Goal: Obtain resource: Download file/media

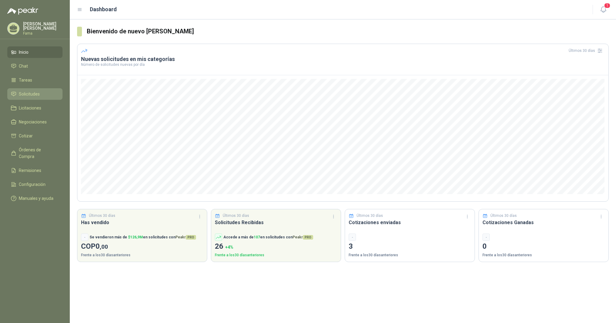
click at [27, 97] on link "Solicitudes" at bounding box center [34, 94] width 55 height 12
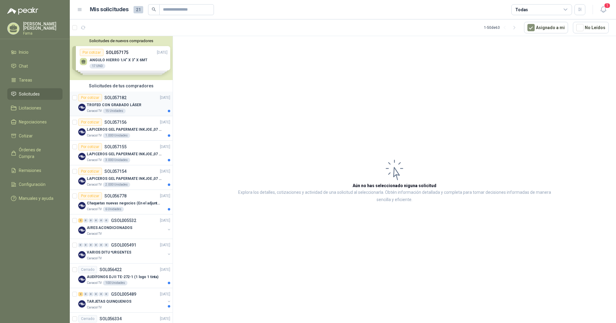
click at [96, 106] on p "TROFEO CON GRABADO LÁSER" at bounding box center [114, 105] width 55 height 6
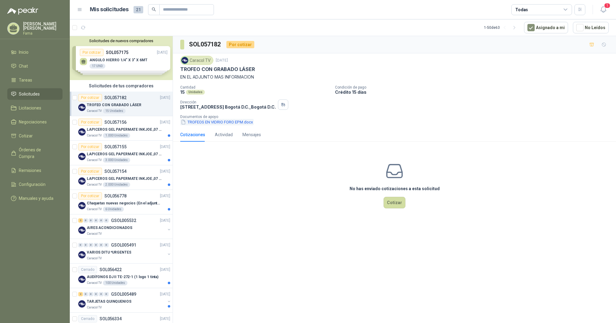
click at [211, 124] on button "TROFEOS EN VIDRIO FORO EPM.docx" at bounding box center [216, 122] width 73 height 6
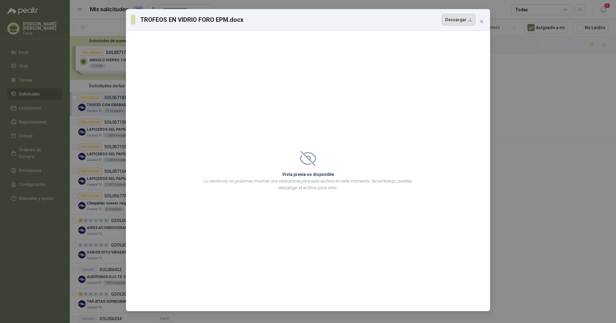
click at [458, 18] on button "Descargar" at bounding box center [458, 20] width 34 height 12
click at [481, 21] on icon "close" at bounding box center [481, 22] width 4 height 4
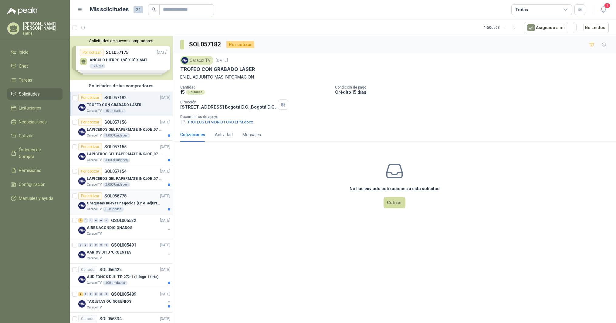
click at [120, 204] on p "Chaquetas nuevas negocios (En el adjunto mas informacion)" at bounding box center [124, 203] width 75 height 6
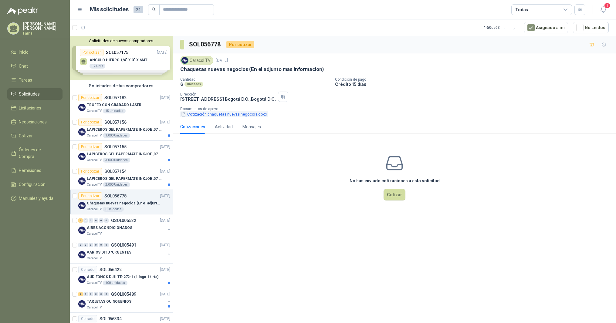
click at [249, 114] on button "Cotización chaquetas nuevas negocios.docx" at bounding box center [224, 114] width 88 height 6
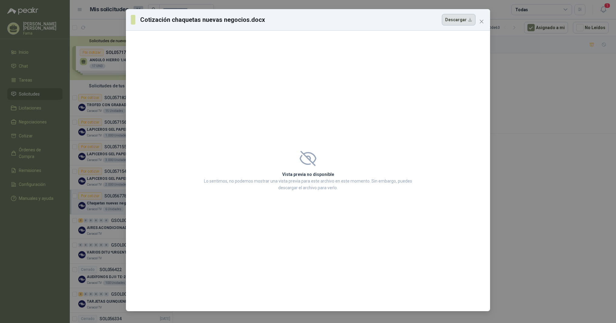
click at [462, 19] on button "Descargar" at bounding box center [458, 20] width 34 height 12
click at [482, 20] on icon "close" at bounding box center [481, 22] width 4 height 4
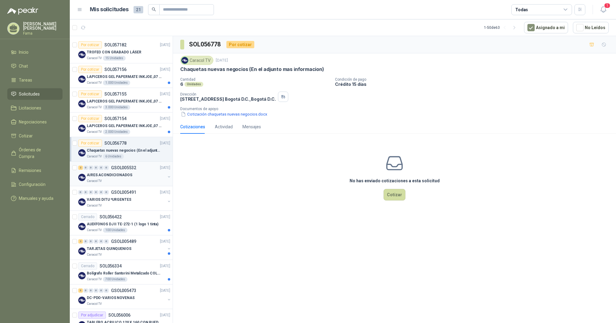
scroll to position [67, 0]
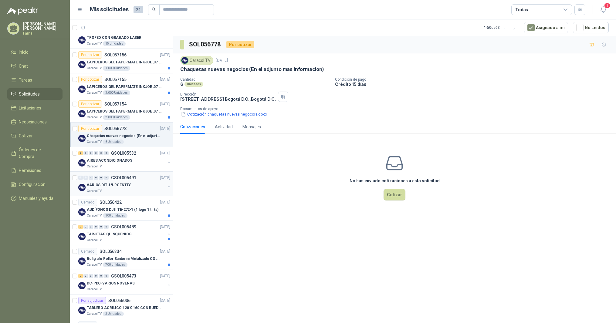
click at [103, 184] on p "VARIOS DITU *URGENTES" at bounding box center [109, 185] width 44 height 6
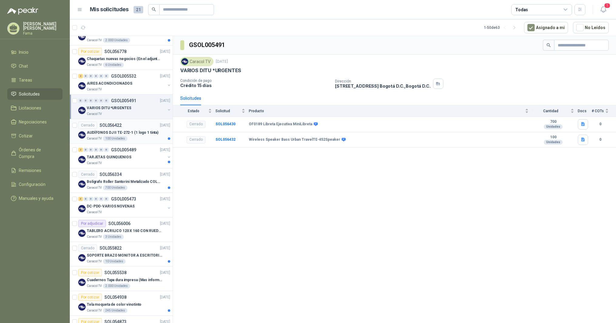
scroll to position [168, 0]
